Goal: Information Seeking & Learning: Learn about a topic

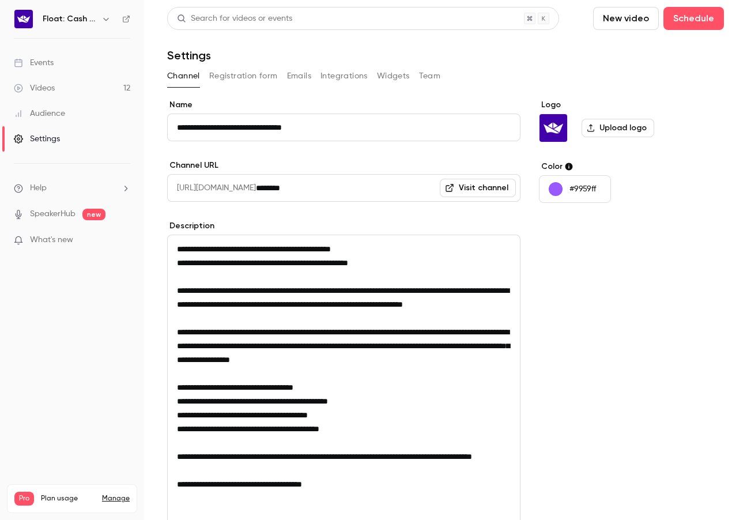
scroll to position [157, 0]
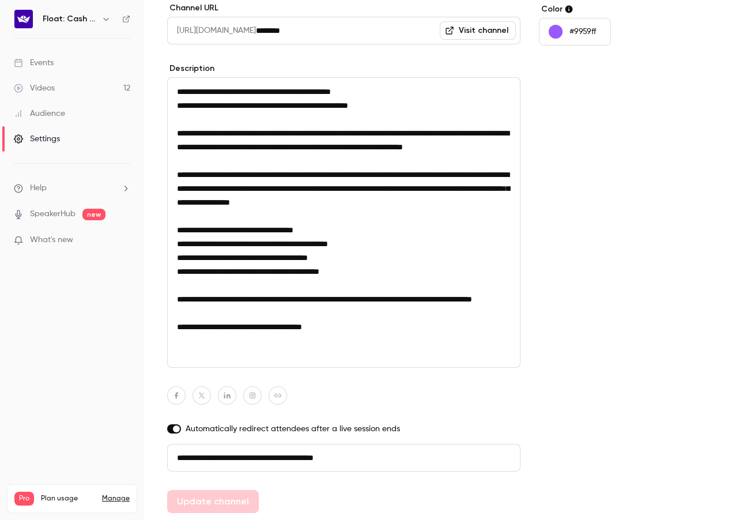
click at [39, 90] on div "Videos" at bounding box center [34, 88] width 41 height 12
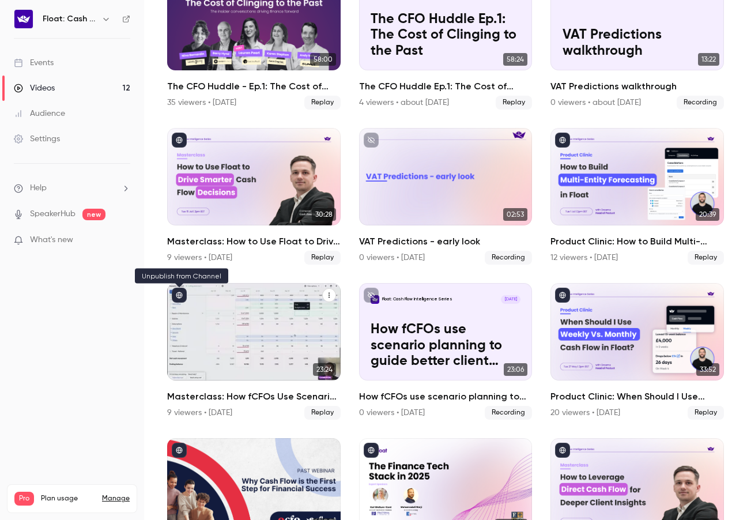
scroll to position [125, 0]
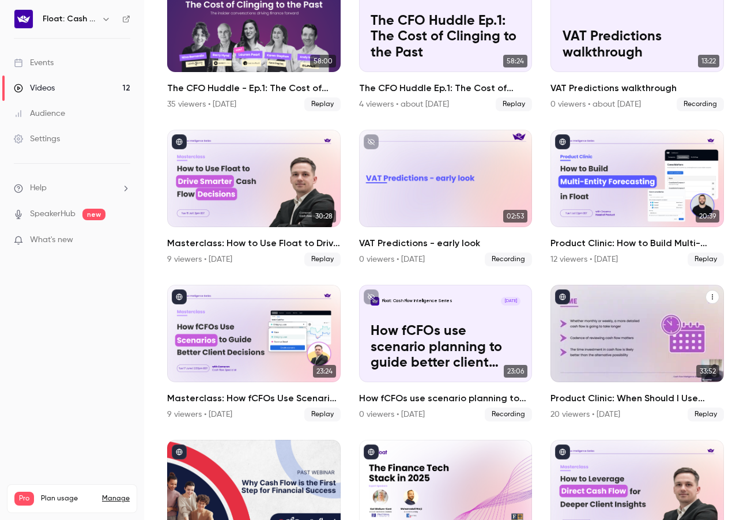
click at [587, 338] on div "Product Clinic: When Should I Use Weekly vs. Monthly Cash Flow in Float?" at bounding box center [638, 333] width 174 height 97
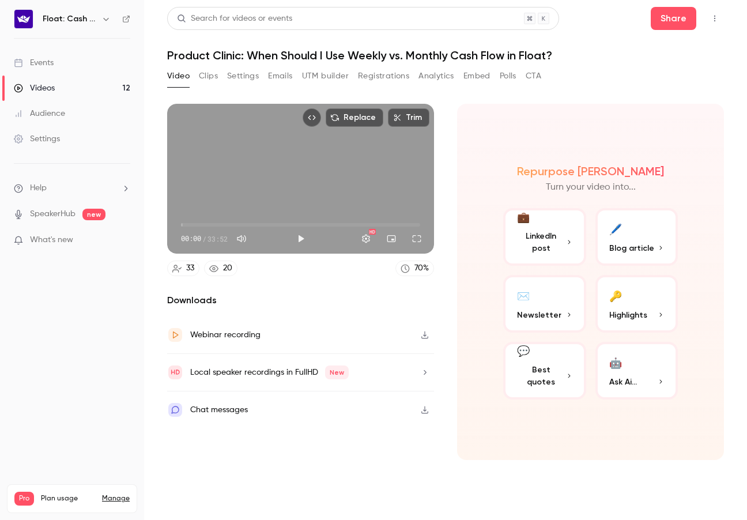
click at [374, 74] on button "Registrations" at bounding box center [383, 76] width 51 height 18
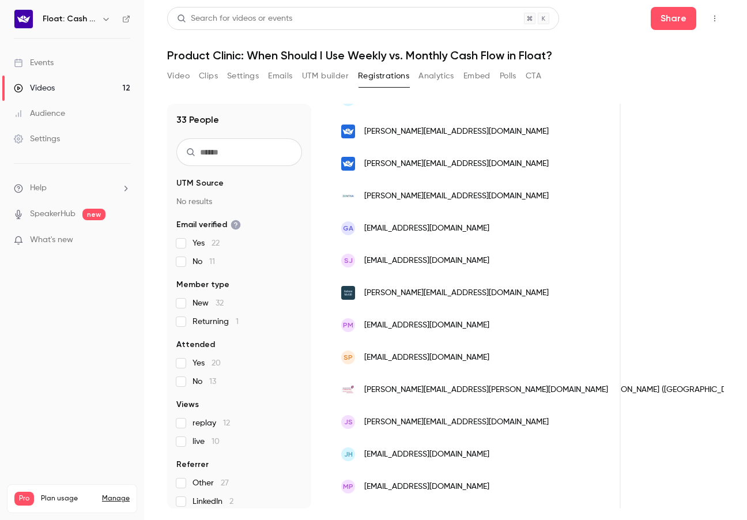
scroll to position [771, 0]
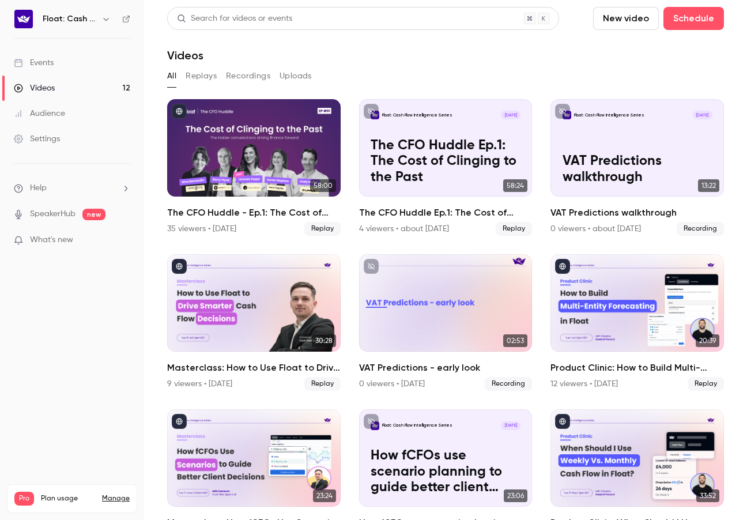
click at [47, 113] on div "Audience" at bounding box center [39, 114] width 51 height 12
